Goal: Unclear

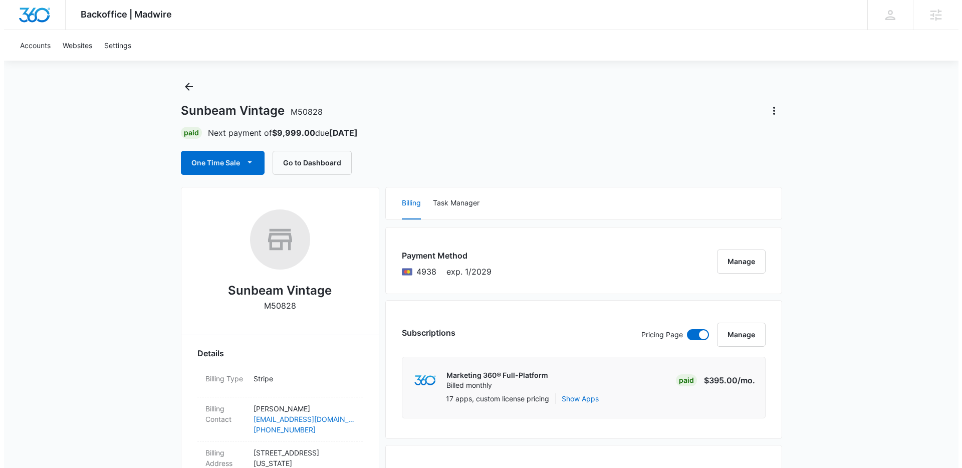
scroll to position [15, 0]
click at [423, 272] on span "4938" at bounding box center [422, 271] width 20 height 12
copy span "4938"
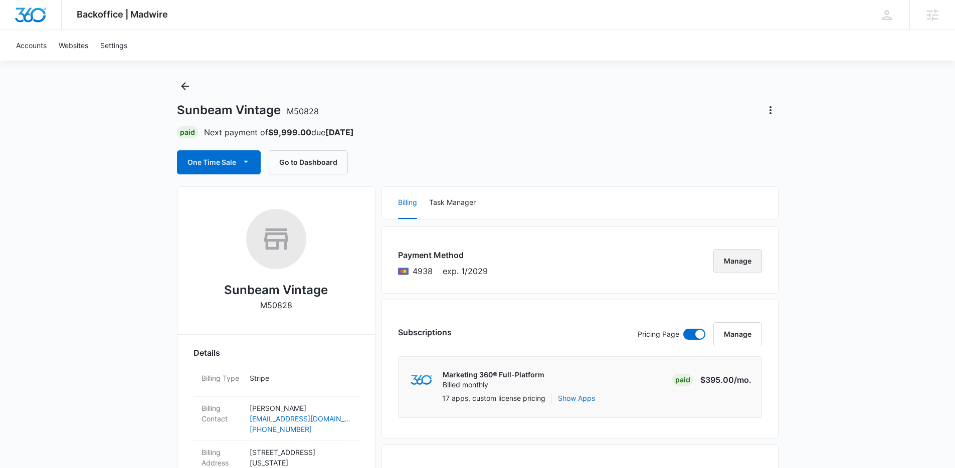
click at [738, 267] on button "Manage" at bounding box center [737, 261] width 49 height 24
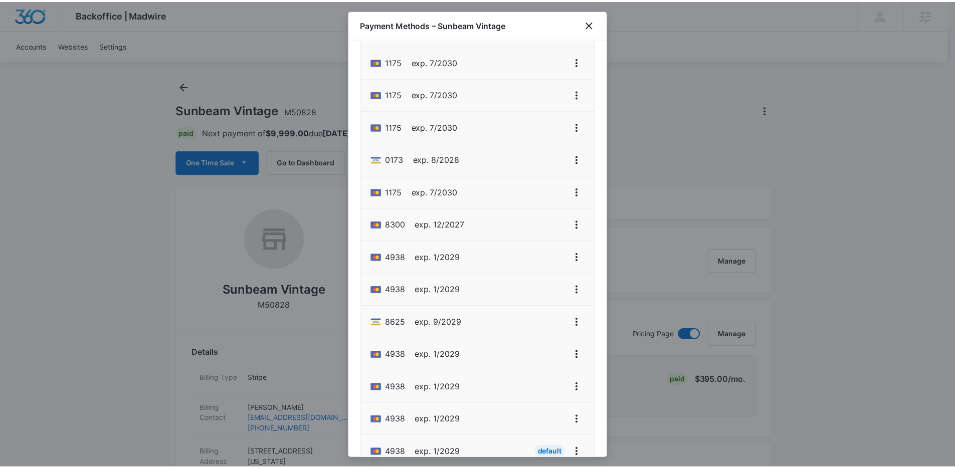
scroll to position [156, 0]
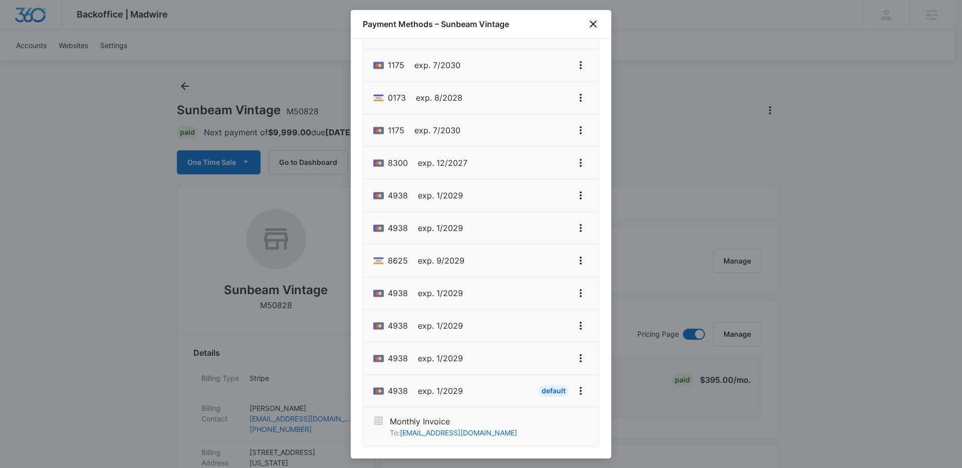
click at [593, 24] on icon "close" at bounding box center [593, 24] width 7 height 7
